Goal: Task Accomplishment & Management: Use online tool/utility

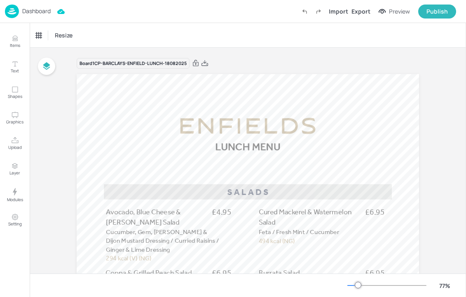
click at [26, 13] on p "Dashboard" at bounding box center [36, 11] width 28 height 6
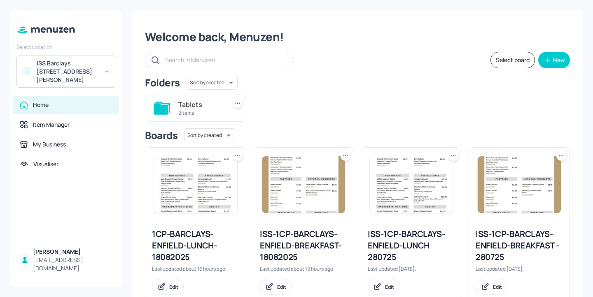
click at [91, 65] on div "ISS Barclays [STREET_ADDRESS][PERSON_NAME]" at bounding box center [68, 71] width 62 height 25
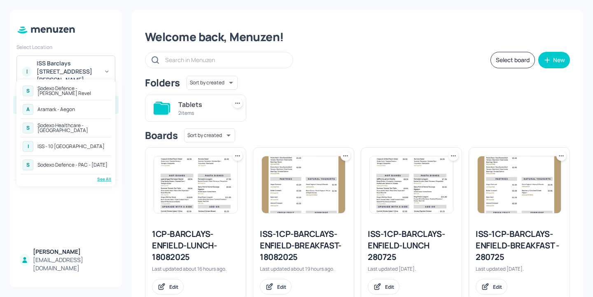
click at [98, 179] on div "See All" at bounding box center [66, 179] width 91 height 6
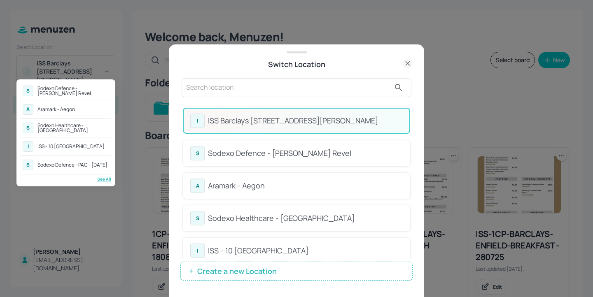
click at [240, 91] on div at bounding box center [296, 148] width 593 height 297
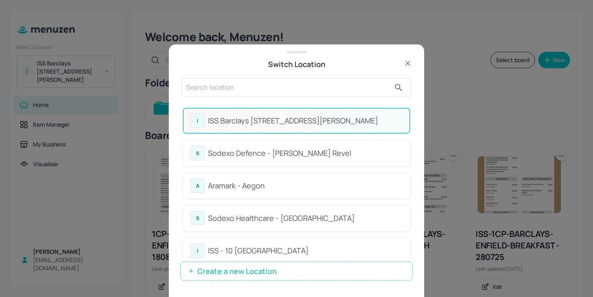
click at [238, 88] on input "text" at bounding box center [288, 87] width 204 height 13
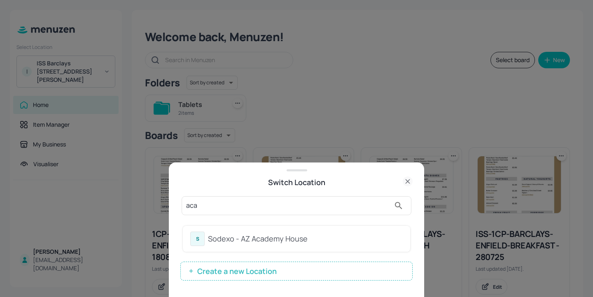
type input "aca"
click at [273, 239] on div "Sodexo - AZ Academy House" at bounding box center [305, 238] width 195 height 11
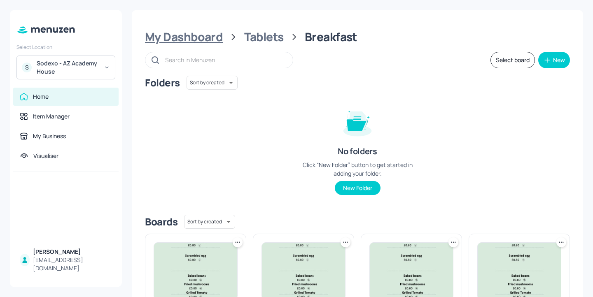
click at [210, 39] on div "My Dashboard" at bounding box center [184, 37] width 78 height 15
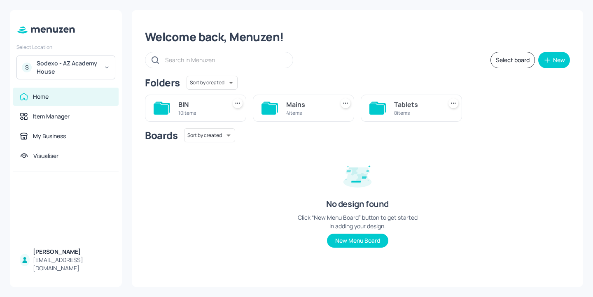
click at [305, 104] on div "Mains" at bounding box center [308, 105] width 44 height 10
click at [213, 103] on div "WK4" at bounding box center [200, 105] width 44 height 10
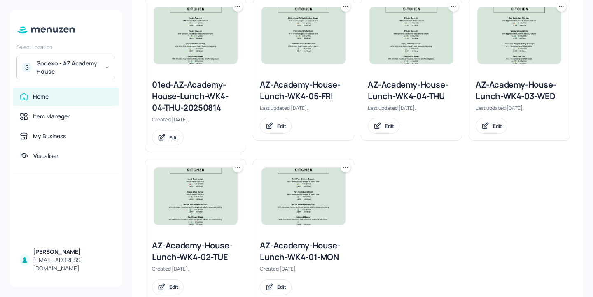
scroll to position [260, 0]
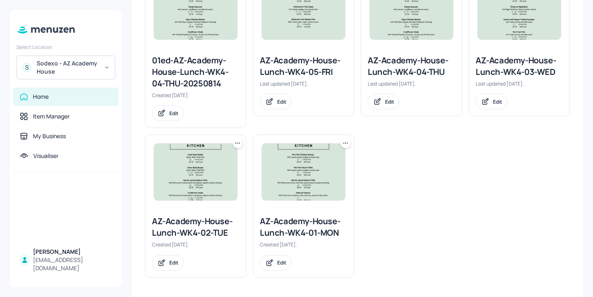
click at [287, 236] on div "AZ-Academy-House-Lunch-WK4-01-MON" at bounding box center [303, 227] width 87 height 23
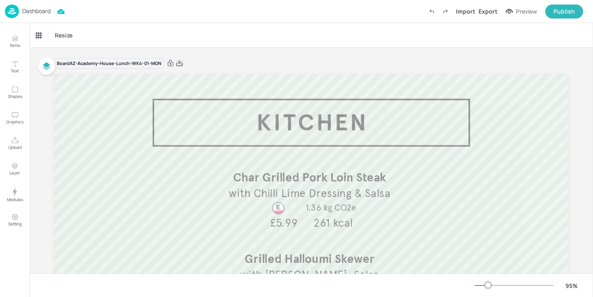
click at [179, 61] on icon at bounding box center [179, 63] width 7 height 8
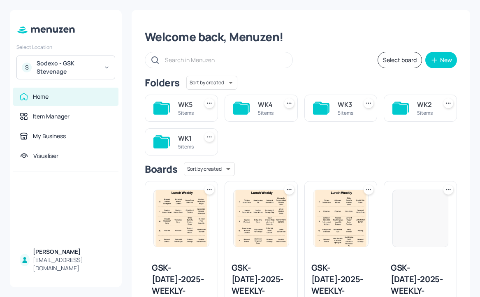
click at [100, 64] on div "S Sodexo - GSK Stevenage" at bounding box center [65, 68] width 99 height 24
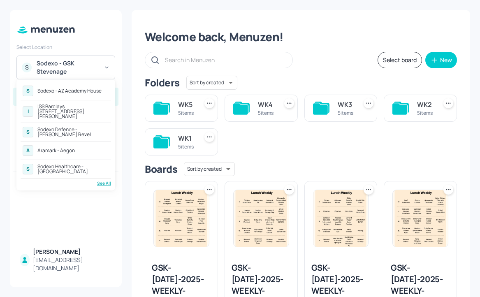
click at [101, 180] on div "See All" at bounding box center [66, 183] width 91 height 6
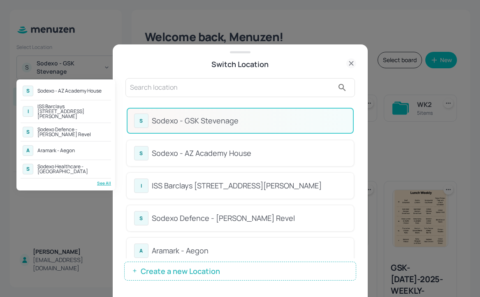
click at [226, 63] on div at bounding box center [240, 148] width 480 height 297
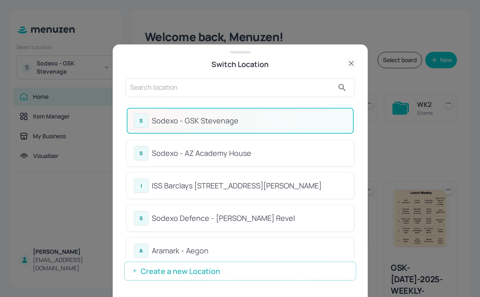
click at [210, 84] on input "text" at bounding box center [232, 87] width 204 height 13
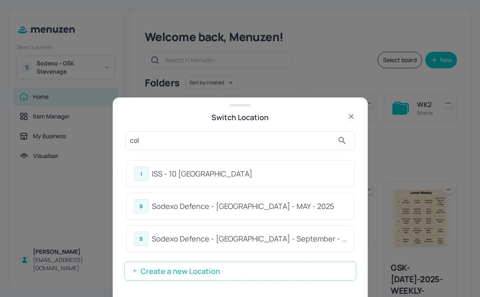
type input "col"
click at [290, 180] on div "I ISS - 10 South Collonade" at bounding box center [240, 174] width 212 height 14
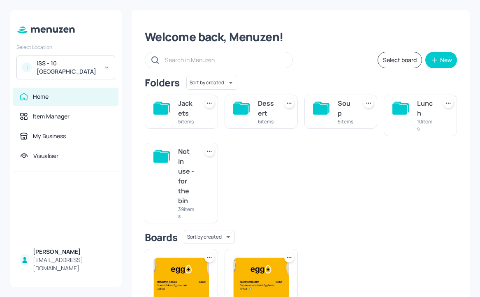
click at [215, 57] on input "text" at bounding box center [224, 60] width 119 height 12
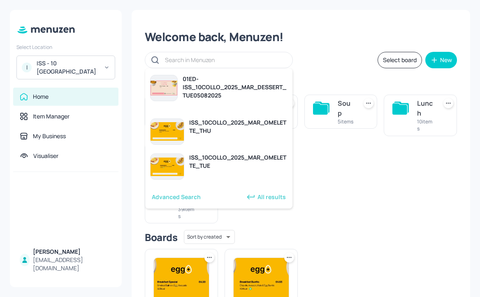
click at [341, 159] on div "Jackets 5 items Dessert 6 items Soup 5 items Lunch 10 items Not in use - for th…" at bounding box center [297, 156] width 319 height 136
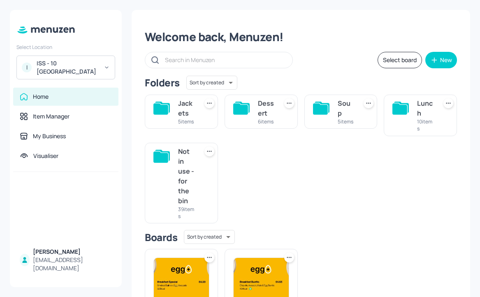
click at [178, 119] on div "5 items" at bounding box center [186, 121] width 16 height 7
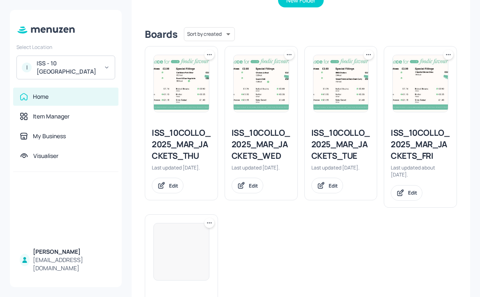
scroll to position [286, 0]
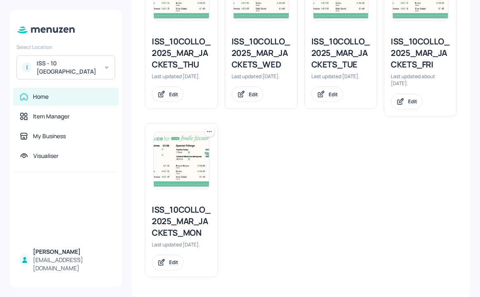
click at [175, 215] on div "ISS_10COLLO_2025_MAR_JACKETS_MON" at bounding box center [181, 221] width 59 height 35
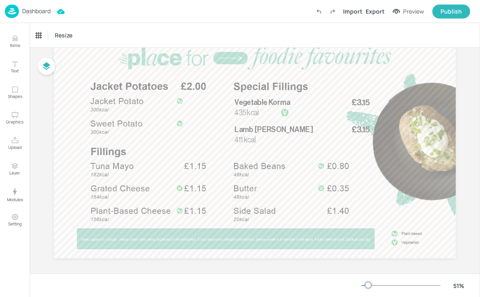
scroll to position [47, 0]
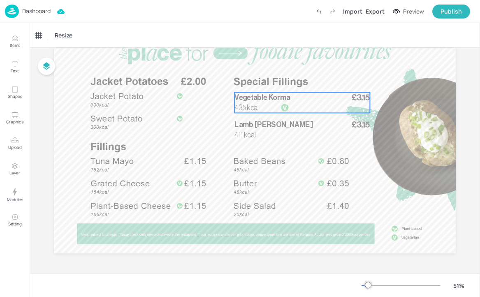
click at [266, 109] on div at bounding box center [285, 108] width 38 height 8
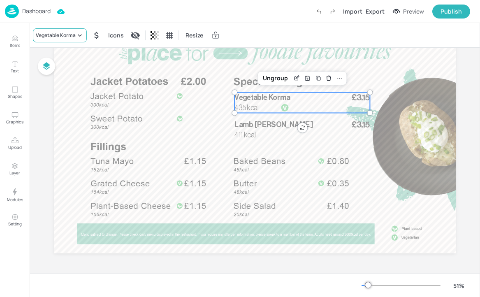
click at [54, 34] on div "Vegetable Korma" at bounding box center [56, 35] width 40 height 7
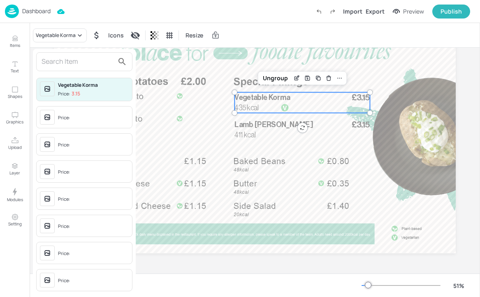
click at [56, 56] on input "text" at bounding box center [78, 61] width 72 height 13
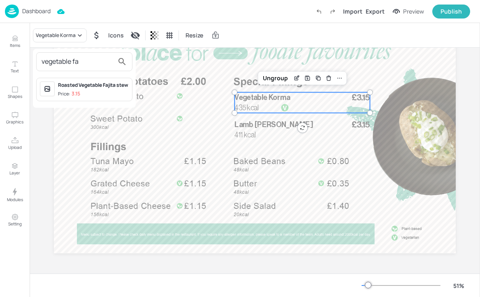
type input "vegetable fa"
click at [79, 88] on div "Roasted Vegetable Fajita stew" at bounding box center [93, 85] width 71 height 7
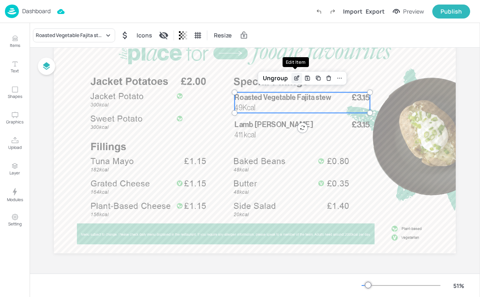
click at [295, 76] on icon "Edit Item" at bounding box center [297, 78] width 7 height 7
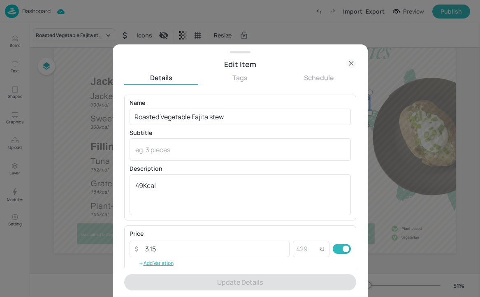
click at [350, 61] on icon at bounding box center [352, 63] width 10 height 10
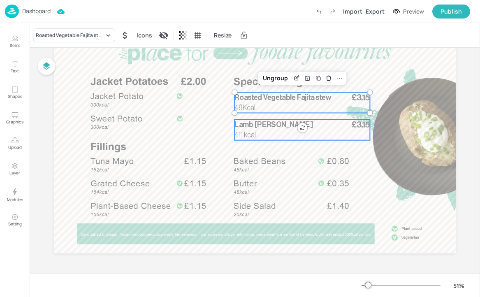
click at [269, 126] on span "Lamb Rogan Josh" at bounding box center [274, 124] width 78 height 7
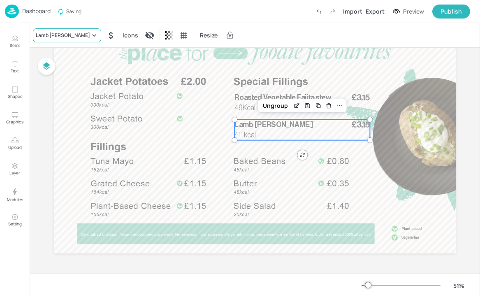
click at [82, 40] on div "Lamb Rogan Josh" at bounding box center [67, 35] width 68 height 14
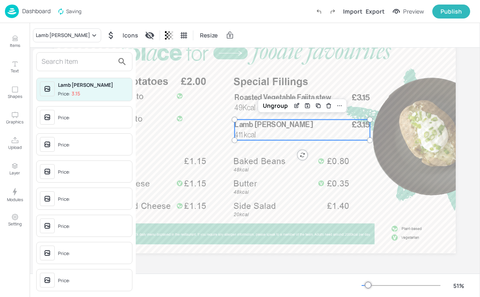
click at [71, 55] on input "text" at bounding box center [78, 61] width 72 height 13
click at [71, 56] on input "text" at bounding box center [78, 61] width 72 height 13
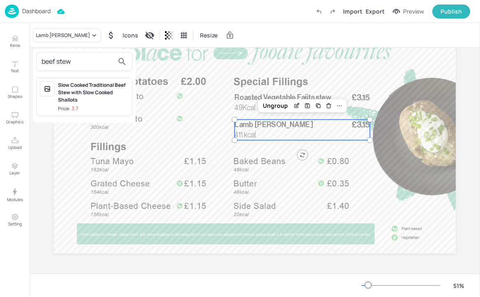
type input "beef stew"
click at [21, 37] on div at bounding box center [240, 148] width 480 height 297
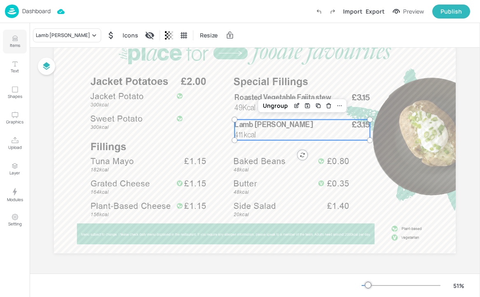
click at [16, 37] on icon "Items" at bounding box center [15, 39] width 8 height 8
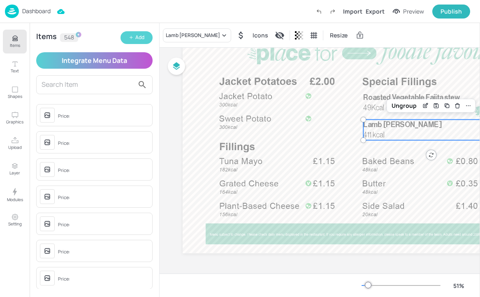
click at [124, 40] on button "Add" at bounding box center [137, 37] width 32 height 13
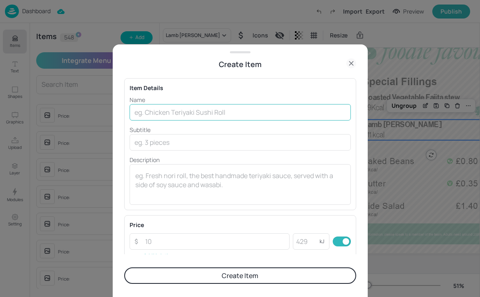
click at [158, 114] on input "text" at bounding box center [240, 112] width 221 height 16
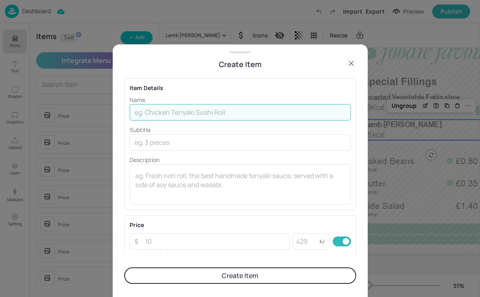
paste input "Stifado Beef stew"
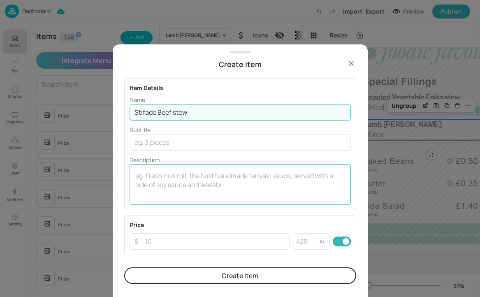
type input "Stifado Beef stew"
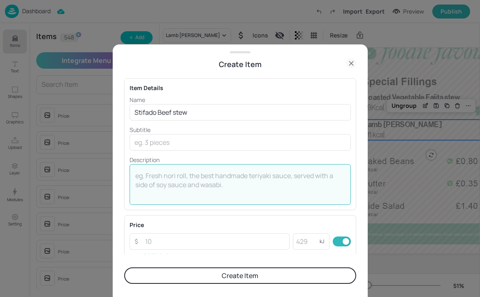
click at [173, 177] on textarea at bounding box center [240, 184] width 210 height 27
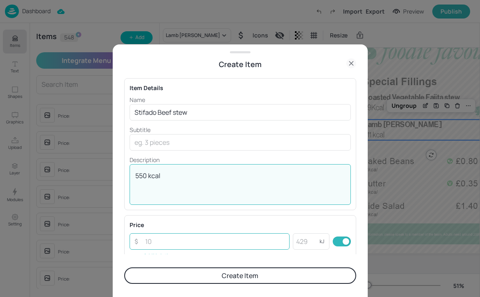
type textarea "550 kcal"
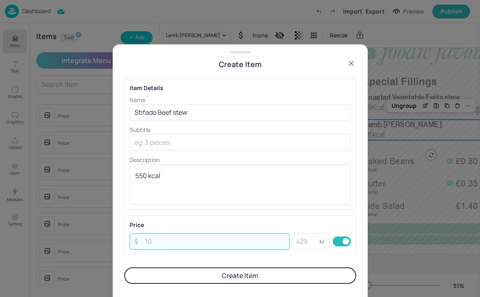
click at [184, 238] on input "number" at bounding box center [215, 241] width 150 height 16
type input "3.15"
click at [205, 274] on button "Create Item" at bounding box center [240, 276] width 232 height 16
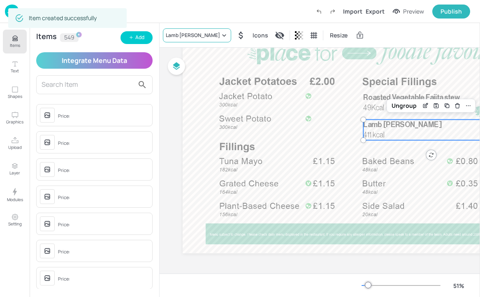
click at [200, 34] on div "Lamb Rogan Josh" at bounding box center [193, 35] width 54 height 7
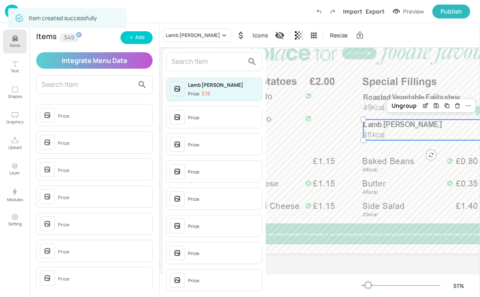
click at [199, 59] on input "text" at bounding box center [208, 61] width 72 height 13
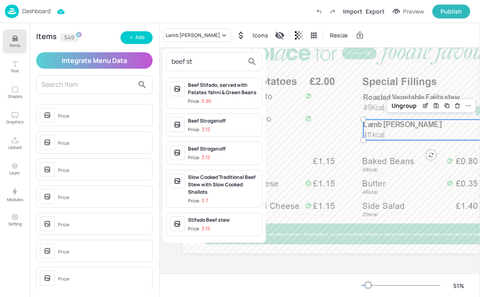
type input "beef st"
click at [237, 227] on span "Price: 3.15" at bounding box center [223, 229] width 71 height 7
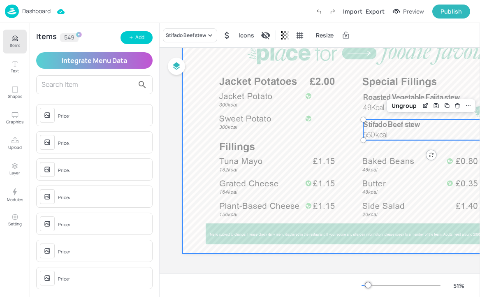
scroll to position [44, 0]
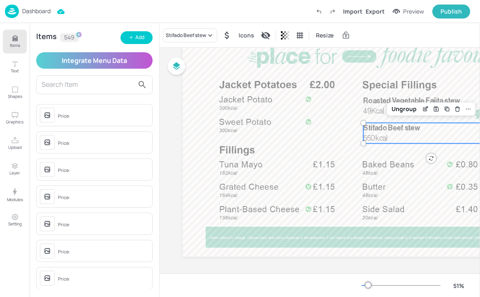
click at [15, 45] on p "Items" at bounding box center [15, 45] width 10 height 6
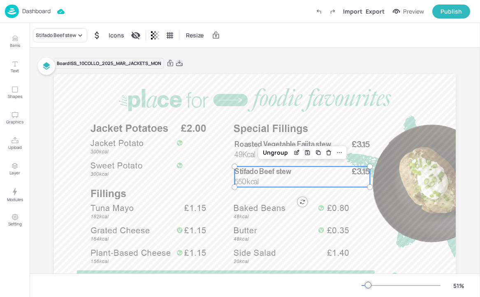
click at [183, 63] on icon at bounding box center [179, 63] width 7 height 8
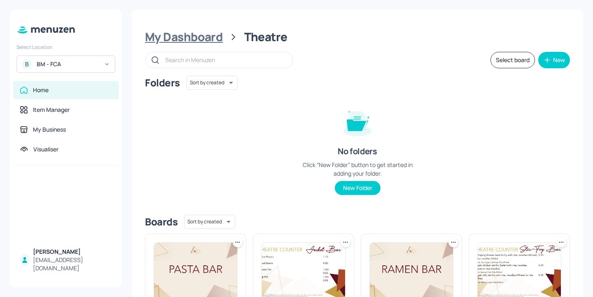
click at [212, 34] on div "My Dashboard" at bounding box center [184, 37] width 78 height 15
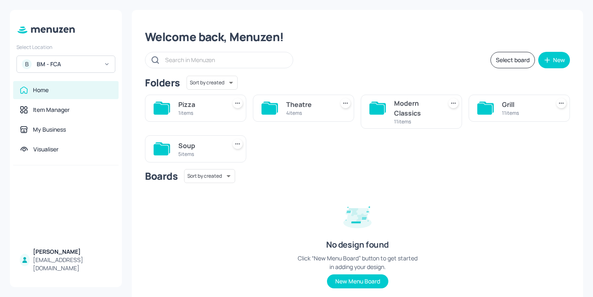
click at [206, 142] on div "Soup" at bounding box center [200, 146] width 44 height 10
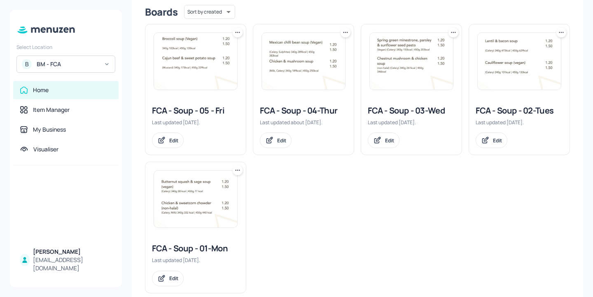
scroll to position [226, 0]
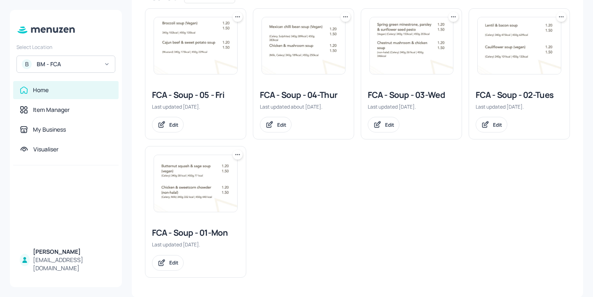
click at [191, 236] on div "FCA - Soup - 01-Mon" at bounding box center [195, 233] width 87 height 12
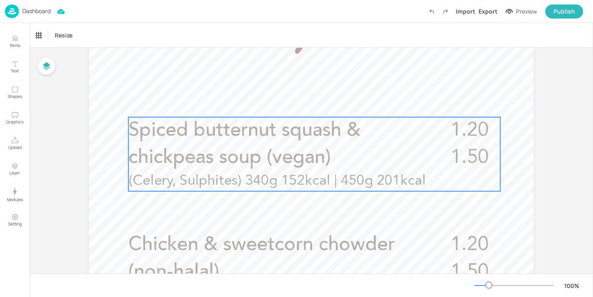
click at [188, 163] on span "Spiced butternut squash & chickpeas soup (vegan)" at bounding box center [244, 144] width 232 height 47
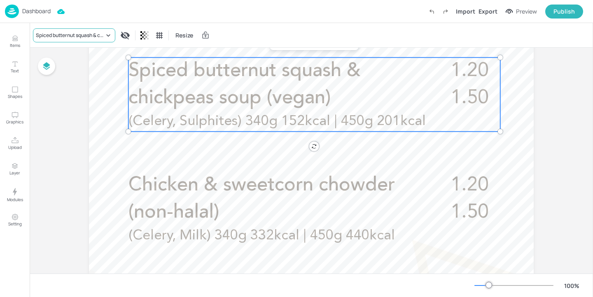
click at [92, 36] on div "Spiced butternut squash & chickpeas soup (vegan)" at bounding box center [70, 35] width 68 height 7
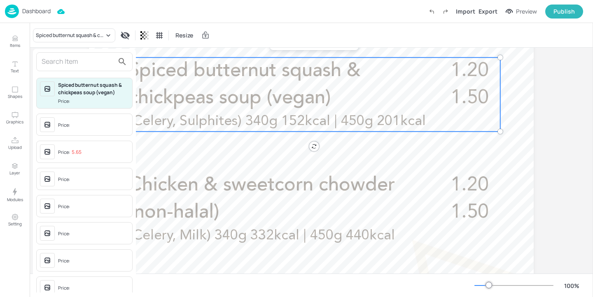
click at [82, 63] on input "text" at bounding box center [78, 61] width 72 height 13
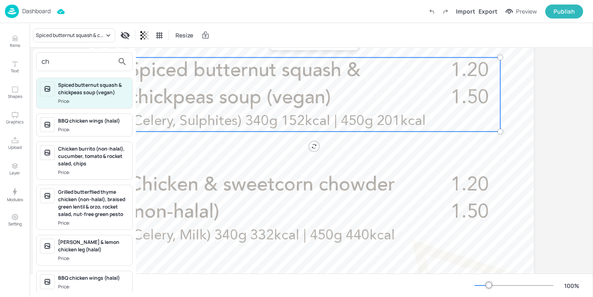
type input "c"
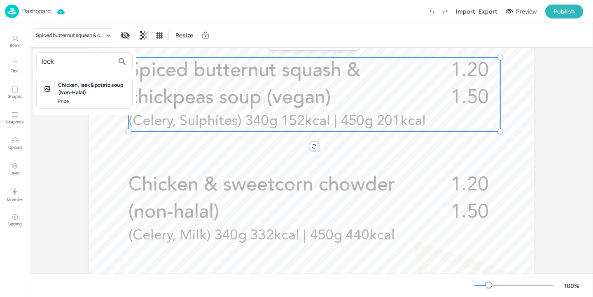
type input "leek"
click at [95, 93] on div "Chicken, leek & potato soup (Non-Halal)" at bounding box center [93, 89] width 71 height 15
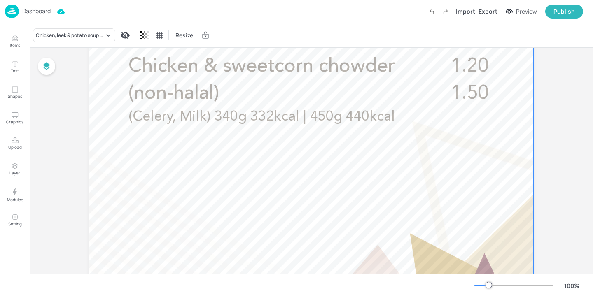
scroll to position [415, 0]
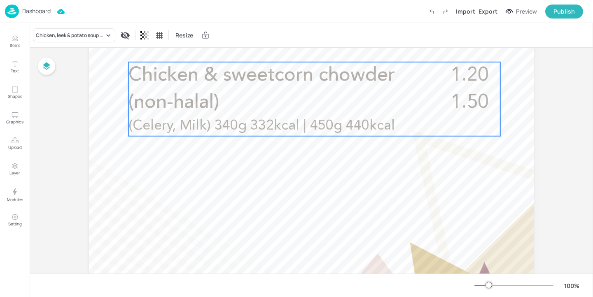
click at [163, 98] on span "Chicken & sweetcorn chowder (non-halal)" at bounding box center [261, 89] width 266 height 47
click at [75, 29] on div "Chicken & sweetcorn chowder (non-halal)" at bounding box center [74, 35] width 82 height 14
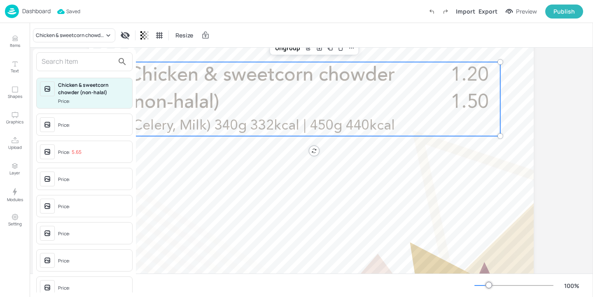
click at [69, 64] on input "text" at bounding box center [78, 61] width 72 height 13
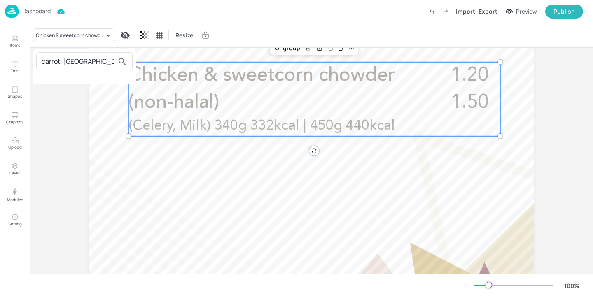
type input "carrot, [GEOGRAPHIC_DATA]"
click at [224, 155] on div at bounding box center [296, 148] width 593 height 297
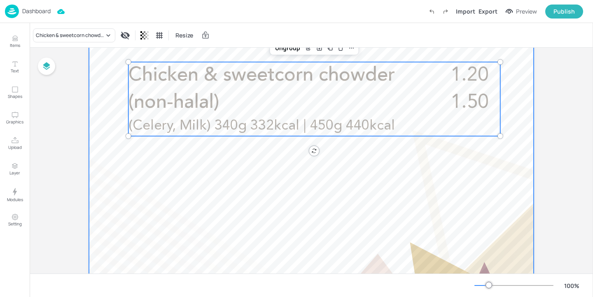
scroll to position [404, 0]
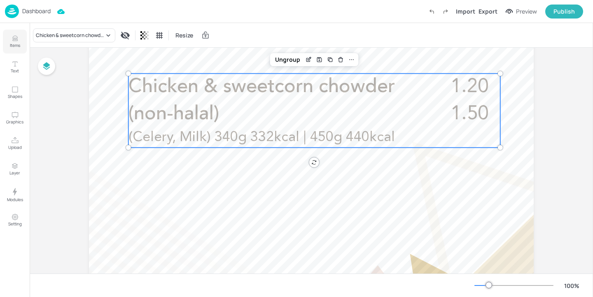
click at [14, 44] on p "Items" at bounding box center [15, 45] width 10 height 6
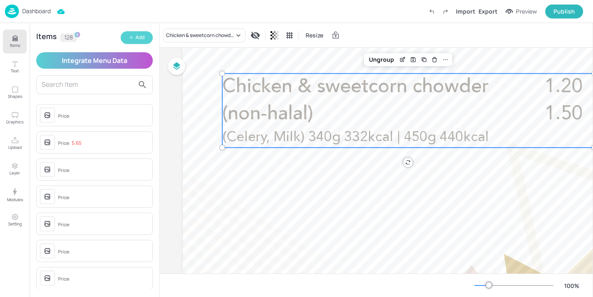
click at [135, 35] on button "Add" at bounding box center [137, 37] width 32 height 13
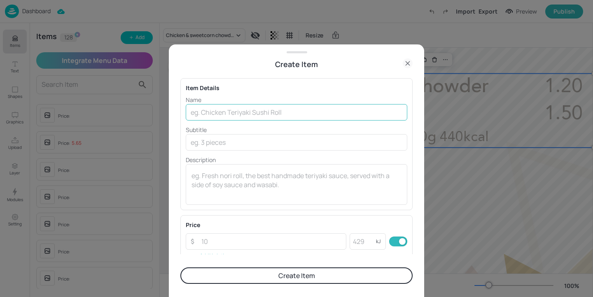
click at [257, 114] on input "text" at bounding box center [296, 112] width 221 height 16
paste input "Carrot, [PERSON_NAME] seed & ginger soup (vegan)"
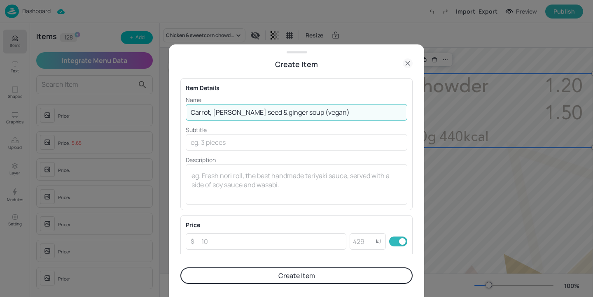
type input "Carrot, [PERSON_NAME] seed & ginger soup (vegan)"
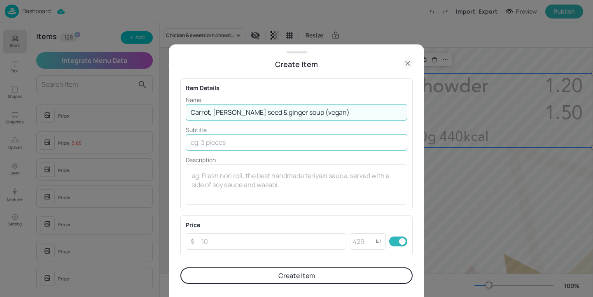
click at [241, 142] on input "text" at bounding box center [296, 142] width 221 height 16
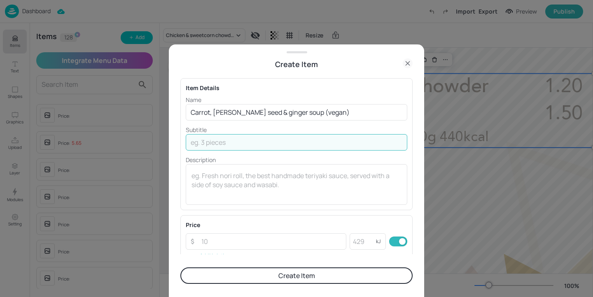
paste input "(Celery)"
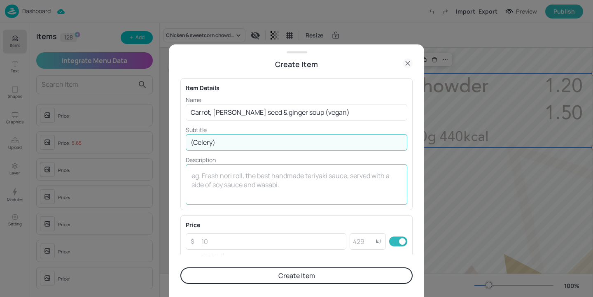
type input "(Celery)"
click at [205, 180] on textarea at bounding box center [296, 184] width 210 height 27
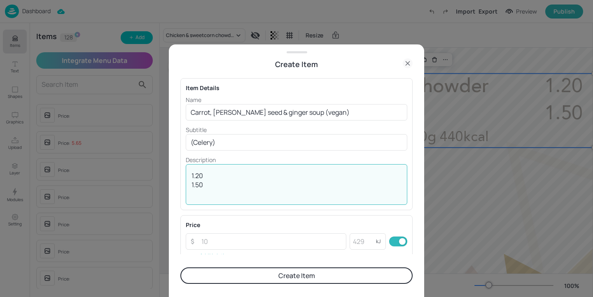
type textarea "1.20 1.50"
click at [311, 285] on form "Item Details Name [PERSON_NAME], [PERSON_NAME] seed & ginger soup (vegan) ​ Sub…" at bounding box center [296, 183] width 232 height 227
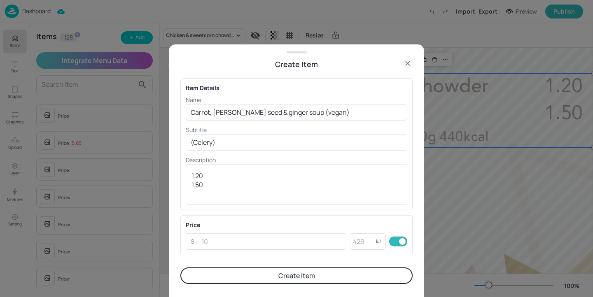
click at [315, 269] on button "Create Item" at bounding box center [296, 276] width 232 height 16
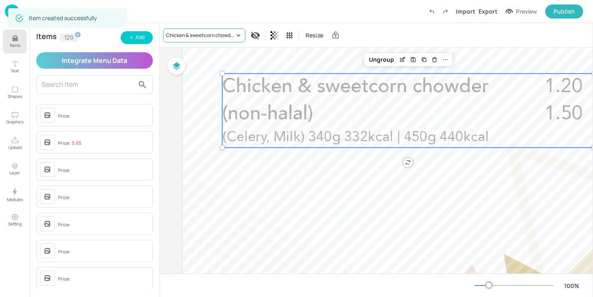
click at [229, 35] on div "Chicken & sweetcorn chowder (non-halal)" at bounding box center [200, 35] width 68 height 7
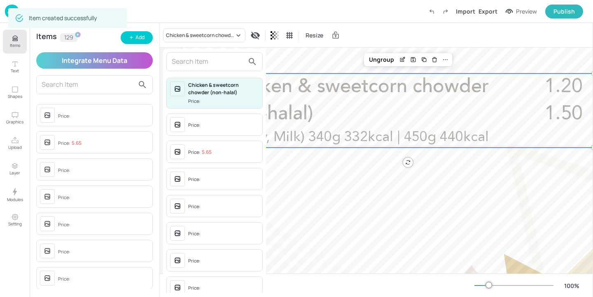
click at [216, 68] on div at bounding box center [214, 61] width 96 height 19
click at [216, 63] on input "text" at bounding box center [208, 61] width 72 height 13
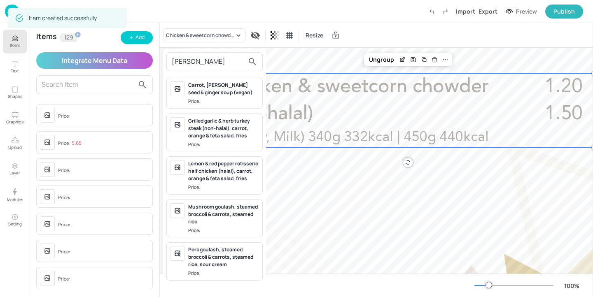
type input "[PERSON_NAME]"
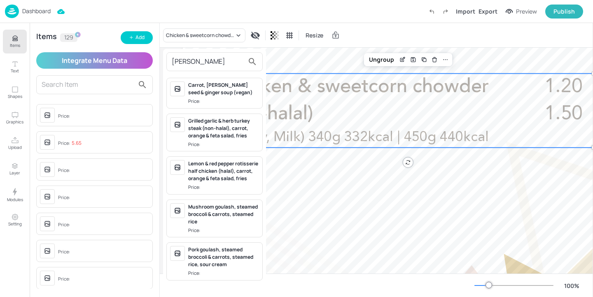
click at [241, 94] on div "Carrot, [PERSON_NAME] seed & ginger soup (vegan)" at bounding box center [223, 89] width 71 height 15
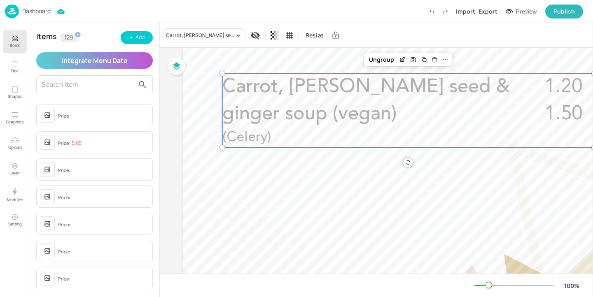
click at [21, 43] on button "Items" at bounding box center [15, 42] width 24 height 24
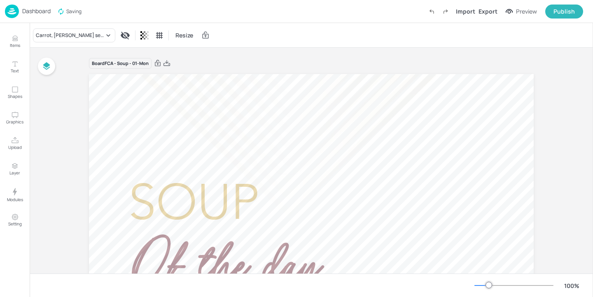
click at [500, 10] on div "Import Export Preview Publish" at bounding box center [503, 12] width 158 height 14
click at [492, 11] on div "Export" at bounding box center [487, 11] width 19 height 9
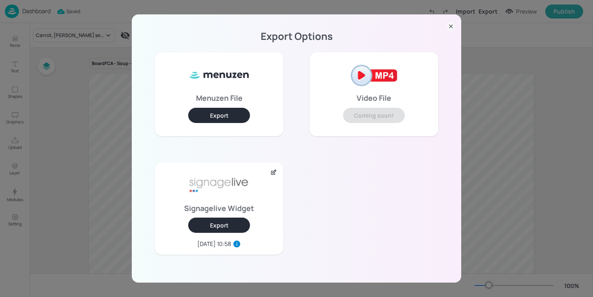
click at [230, 229] on button "Export" at bounding box center [219, 225] width 62 height 15
